Goal: Information Seeking & Learning: Learn about a topic

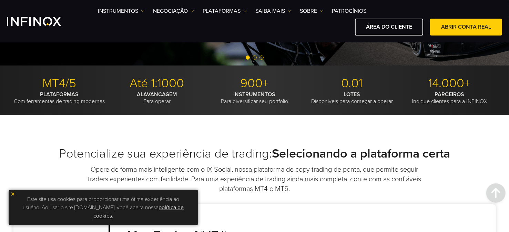
scroll to position [144, 0]
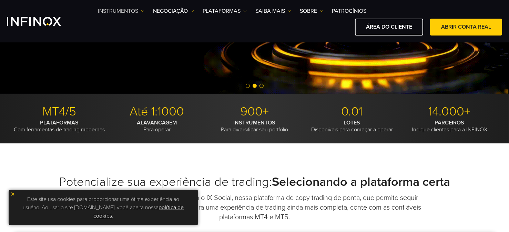
click at [113, 11] on link "Instrumentos" at bounding box center [121, 11] width 47 height 8
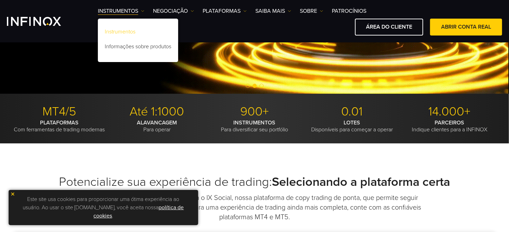
scroll to position [0, 0]
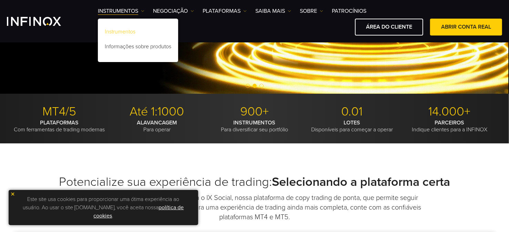
click at [116, 29] on link "Instrumentos" at bounding box center [138, 32] width 80 height 15
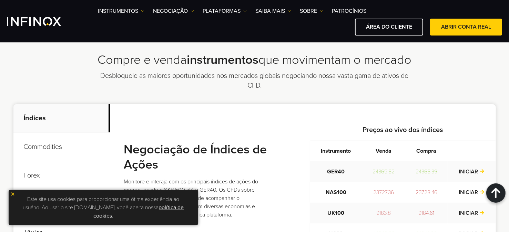
scroll to position [289, 0]
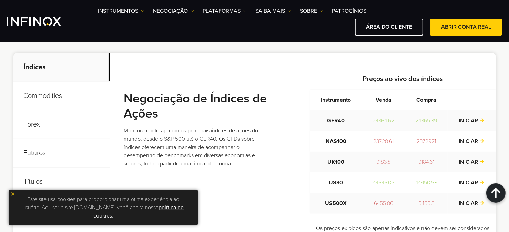
click at [28, 124] on p "Forex" at bounding box center [61, 124] width 96 height 29
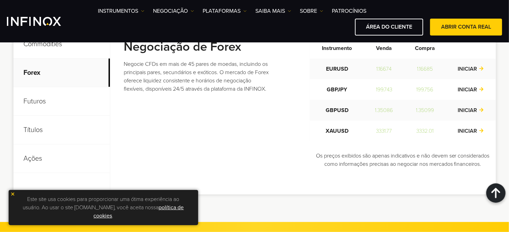
scroll to position [341, 0]
click at [37, 99] on p "Futuros" at bounding box center [61, 101] width 96 height 29
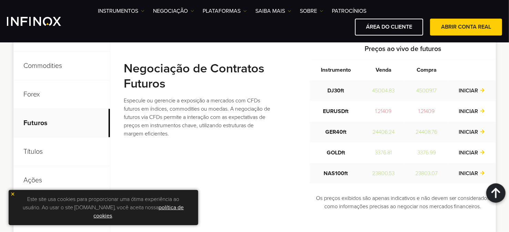
scroll to position [319, 0]
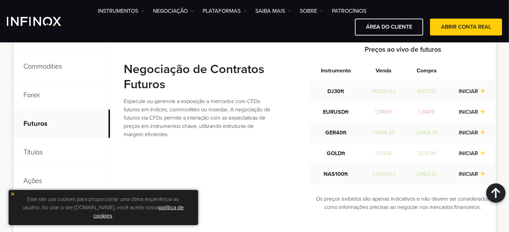
click at [42, 62] on p "Commodities" at bounding box center [61, 66] width 96 height 29
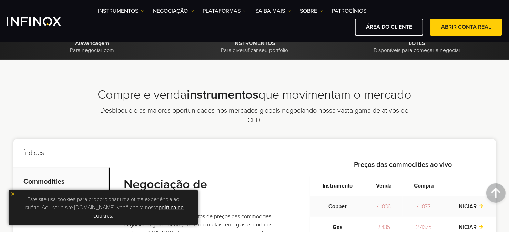
scroll to position [203, 0]
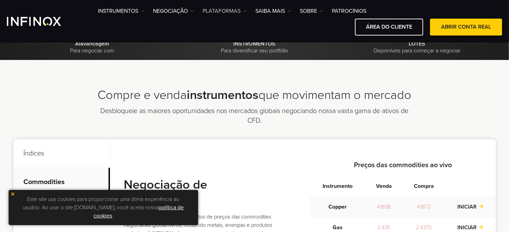
click at [216, 7] on link "PLATAFORMAS" at bounding box center [225, 11] width 44 height 8
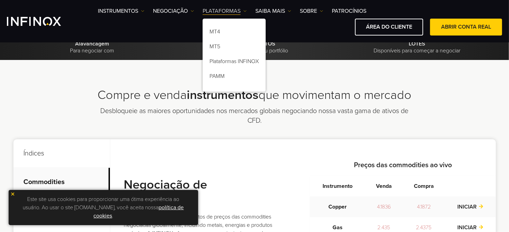
scroll to position [0, 0]
click at [343, 10] on link "Patrocínios" at bounding box center [349, 11] width 34 height 8
